Goal: Task Accomplishment & Management: Manage account settings

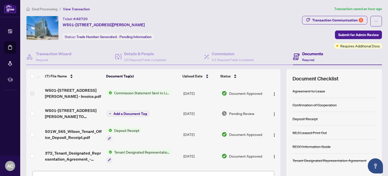
click at [122, 131] on span "Deposit Receipt" at bounding box center [126, 131] width 29 height 6
click at [118, 130] on span "Deposit Receipt" at bounding box center [126, 131] width 29 height 6
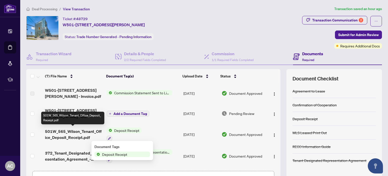
click at [84, 139] on span "501W_565_Wilson_Tenant_Office_Deposit_Receipt.pdf" at bounding box center [73, 134] width 57 height 12
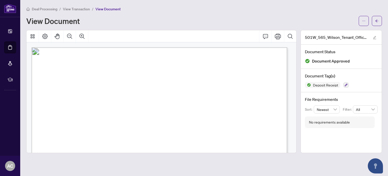
click at [89, 8] on span "View Transaction" at bounding box center [76, 9] width 27 height 5
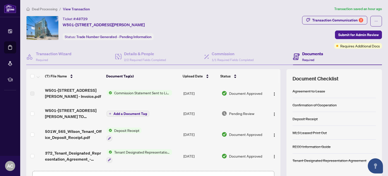
click at [55, 9] on span "Deal Processing" at bounding box center [44, 9] width 25 height 5
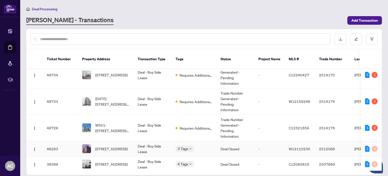
scroll to position [101, 0]
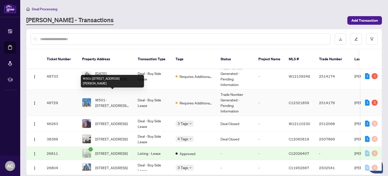
click at [119, 97] on span "W501-[STREET_ADDRESS][PERSON_NAME]" at bounding box center [112, 102] width 34 height 11
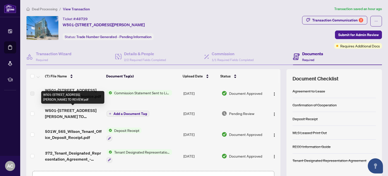
click at [87, 112] on span "W501-[STREET_ADDRESS][PERSON_NAME] TO REVIEW.pdf" at bounding box center [73, 113] width 57 height 12
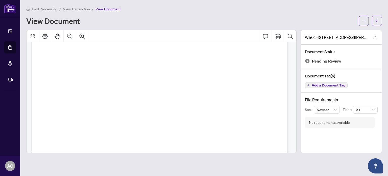
scroll to position [25, 0]
click at [364, 22] on icon "ellipsis" at bounding box center [364, 21] width 4 height 4
click at [337, 34] on span "Download" at bounding box center [345, 32] width 38 height 6
click at [79, 10] on span "View Transaction" at bounding box center [76, 9] width 27 height 5
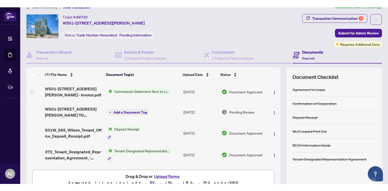
scroll to position [50, 0]
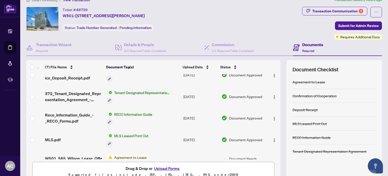
click at [165, 168] on button "Upload Forms" at bounding box center [166, 168] width 29 height 7
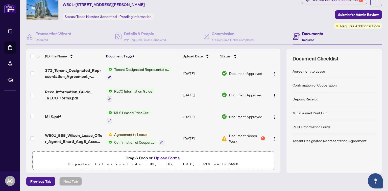
scroll to position [0, 0]
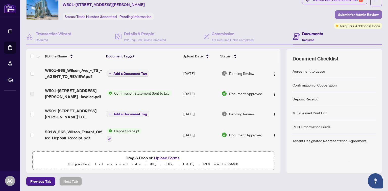
click at [338, 14] on span "Submit for Admin Review" at bounding box center [358, 15] width 40 height 8
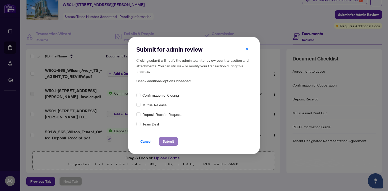
click at [173, 143] on span "Submit" at bounding box center [167, 141] width 11 height 8
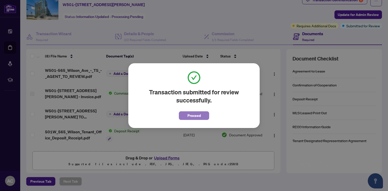
click at [194, 115] on span "Proceed" at bounding box center [193, 115] width 13 height 8
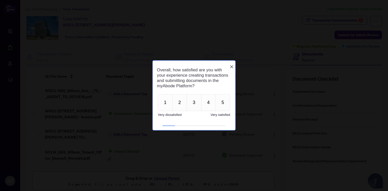
click at [232, 65] on icon "Close button" at bounding box center [231, 67] width 4 height 4
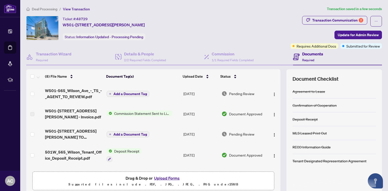
click at [48, 9] on span "Deal Processing" at bounding box center [44, 9] width 25 height 5
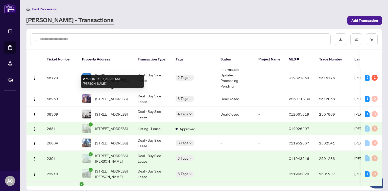
scroll to position [101, 0]
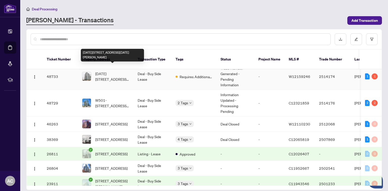
click at [123, 75] on span "[DATE][STREET_ADDRESS][DATE][PERSON_NAME]" at bounding box center [112, 76] width 34 height 11
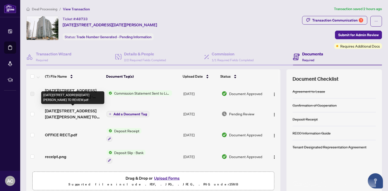
click at [72, 113] on span "[DATE][STREET_ADDRESS][DATE][PERSON_NAME] TO REVIEW.pdf" at bounding box center [73, 113] width 57 height 12
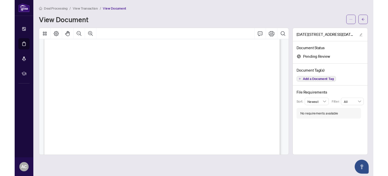
scroll to position [101, 0]
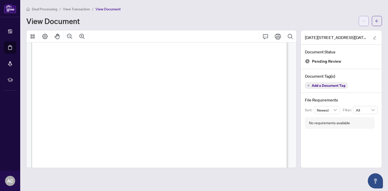
click at [363, 22] on icon "ellipsis" at bounding box center [364, 21] width 4 height 4
click at [343, 32] on span "Download" at bounding box center [345, 32] width 38 height 6
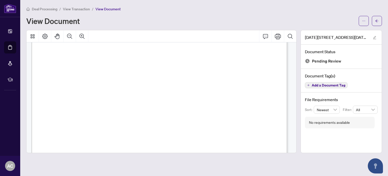
scroll to position [3, 0]
click at [82, 10] on span "View Transaction" at bounding box center [76, 9] width 27 height 5
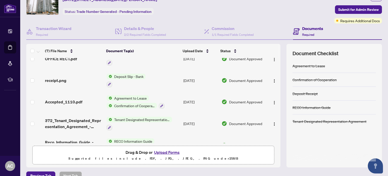
scroll to position [63, 0]
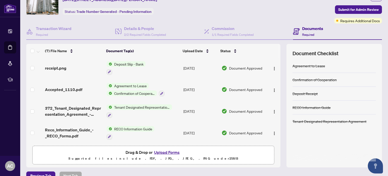
click at [169, 153] on button "Upload Forms" at bounding box center [166, 152] width 29 height 7
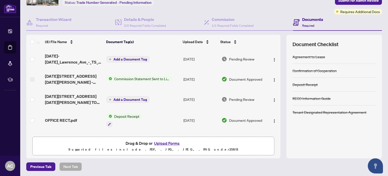
scroll to position [0, 0]
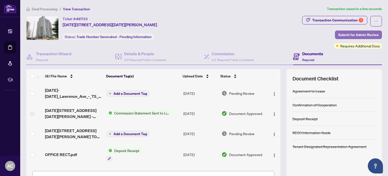
click at [340, 36] on span "Submit for Admin Review" at bounding box center [358, 35] width 40 height 8
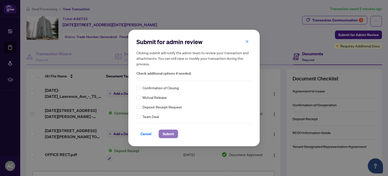
click at [172, 135] on span "Submit" at bounding box center [167, 134] width 11 height 8
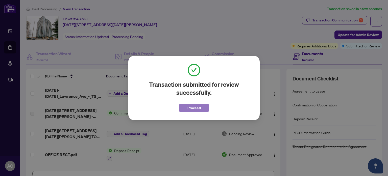
click at [203, 108] on button "Proceed" at bounding box center [194, 108] width 30 height 9
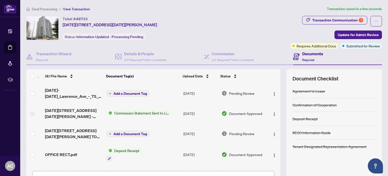
click at [42, 9] on span "Deal Processing" at bounding box center [44, 9] width 25 height 5
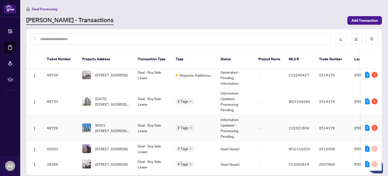
scroll to position [50, 0]
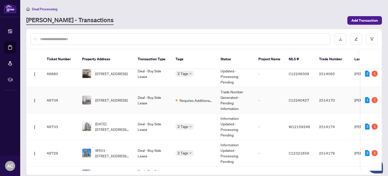
click at [161, 97] on td "Deal - Buy Side Lease" at bounding box center [152, 100] width 38 height 26
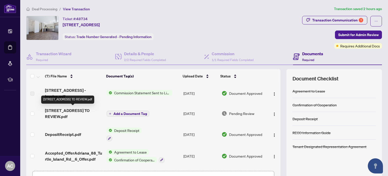
click at [83, 110] on span "[STREET_ADDRESS] TO REVIEW.pdf" at bounding box center [73, 113] width 57 height 12
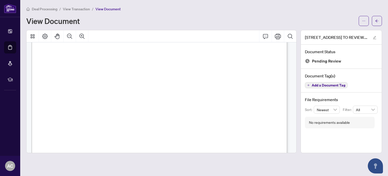
scroll to position [126, 0]
click at [367, 20] on button "button" at bounding box center [363, 21] width 10 height 10
click at [337, 33] on span "Download" at bounding box center [345, 32] width 38 height 6
click at [77, 8] on span "View Transaction" at bounding box center [76, 9] width 27 height 5
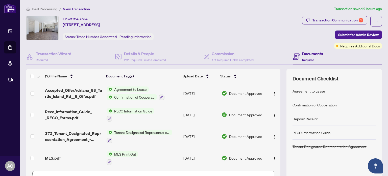
scroll to position [34, 0]
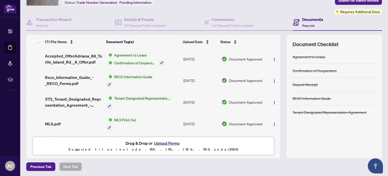
click at [160, 143] on button "Upload Forms" at bounding box center [166, 143] width 29 height 7
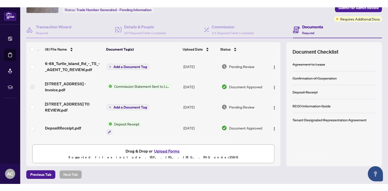
scroll to position [0, 0]
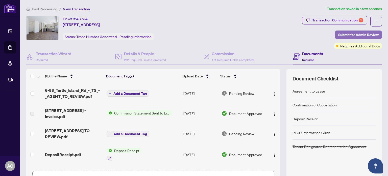
click at [343, 36] on span "Submit for Admin Review" at bounding box center [358, 35] width 40 height 8
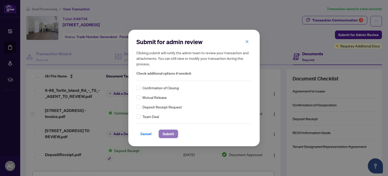
click at [167, 134] on span "Submit" at bounding box center [167, 134] width 11 height 8
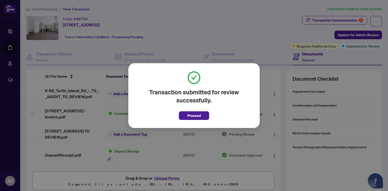
click at [201, 116] on button "Proceed" at bounding box center [194, 115] width 30 height 9
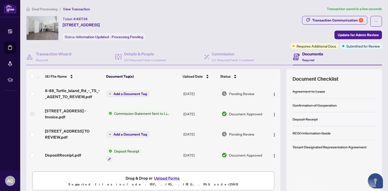
click at [38, 9] on span "Deal Processing" at bounding box center [44, 9] width 25 height 5
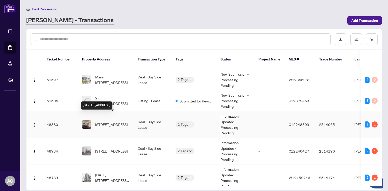
click at [124, 121] on span "[STREET_ADDRESS]" at bounding box center [111, 124] width 32 height 6
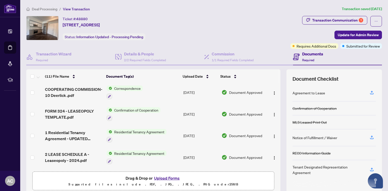
scroll to position [135, 0]
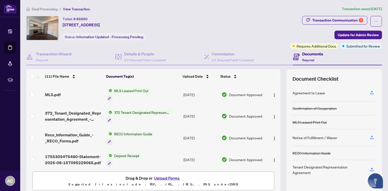
click at [45, 9] on span "Deal Processing" at bounding box center [44, 9] width 25 height 5
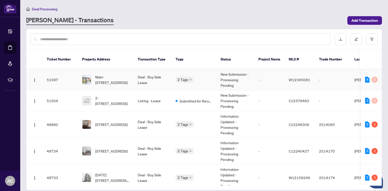
click at [156, 69] on td "Deal - Buy Side Lease" at bounding box center [152, 79] width 38 height 21
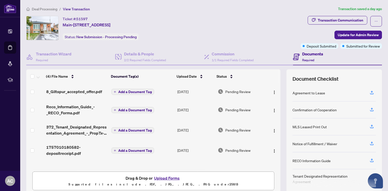
click at [43, 8] on span "Deal Processing" at bounding box center [44, 9] width 25 height 5
